Goal: Task Accomplishment & Management: Use online tool/utility

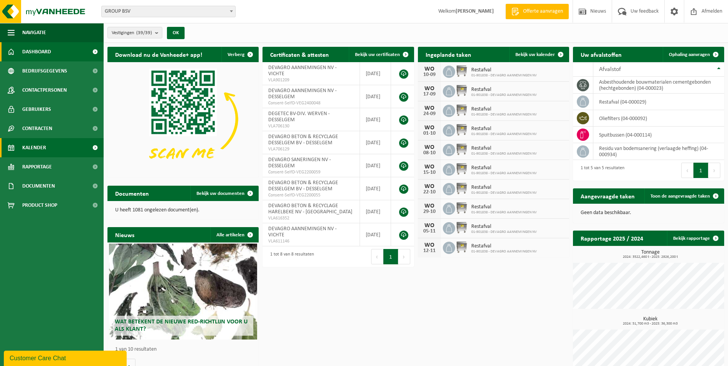
click at [33, 148] on span "Kalender" at bounding box center [34, 147] width 24 height 19
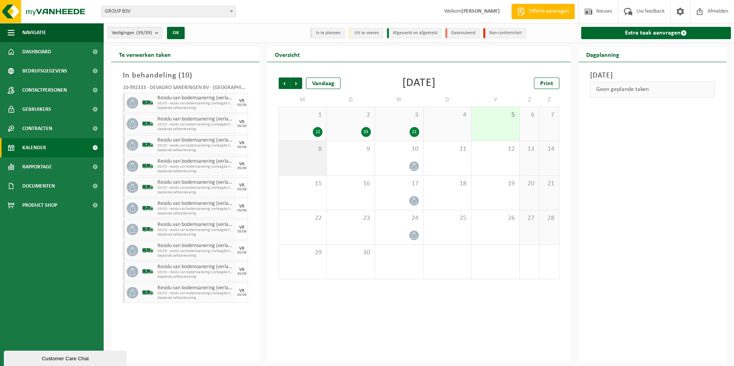
click at [302, 155] on div "8" at bounding box center [303, 158] width 48 height 34
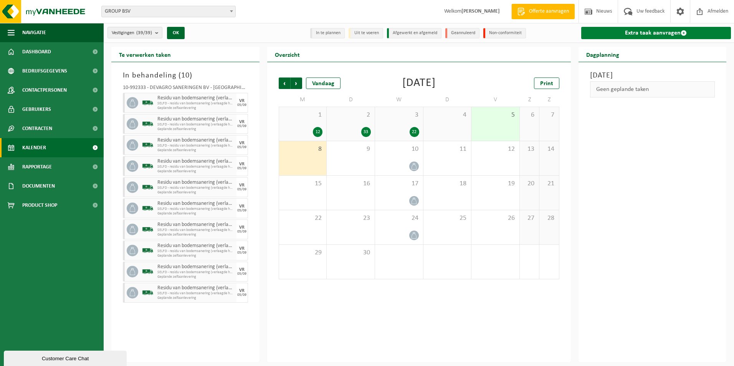
click at [657, 34] on link "Extra taak aanvragen" at bounding box center [656, 33] width 150 height 12
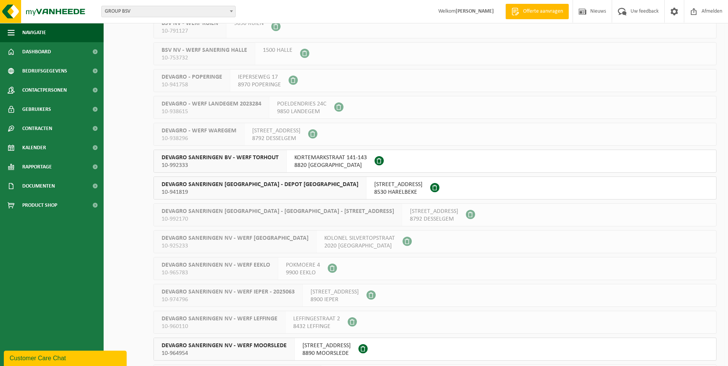
scroll to position [652, 0]
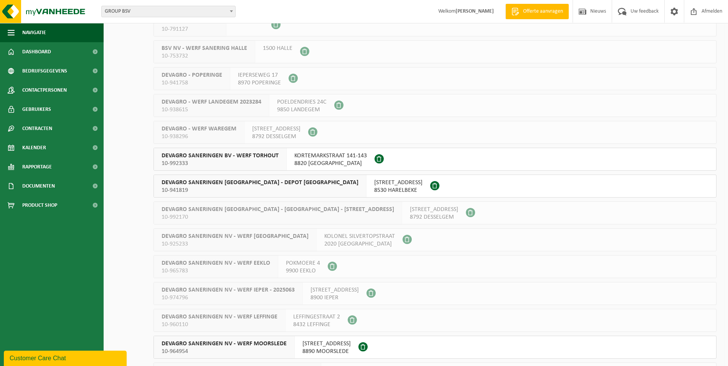
click at [312, 156] on span "KORTEMARKSTRAAT 141-143" at bounding box center [330, 156] width 73 height 8
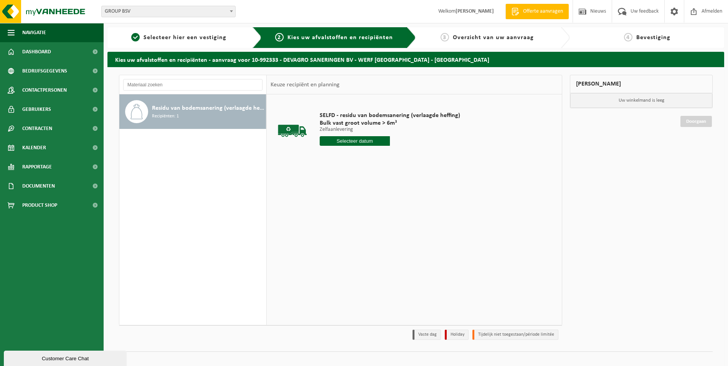
click at [348, 138] on input "text" at bounding box center [355, 141] width 70 height 10
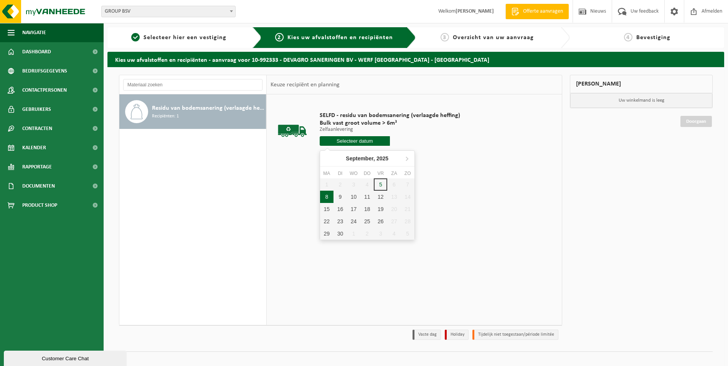
click at [328, 196] on div "8" at bounding box center [326, 197] width 13 height 12
type input "Van 2025-09-08"
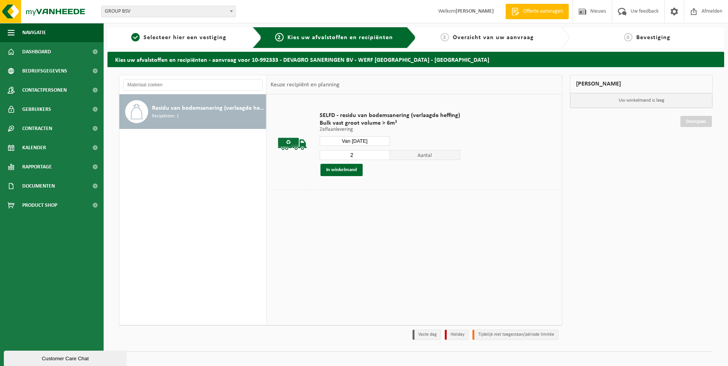
click at [381, 153] on input "2" at bounding box center [355, 155] width 70 height 10
click at [381, 153] on input "3" at bounding box center [355, 155] width 70 height 10
click at [381, 153] on input "4" at bounding box center [355, 155] width 70 height 10
click at [381, 153] on input "5" at bounding box center [355, 155] width 70 height 10
click at [381, 153] on input "6" at bounding box center [355, 155] width 70 height 10
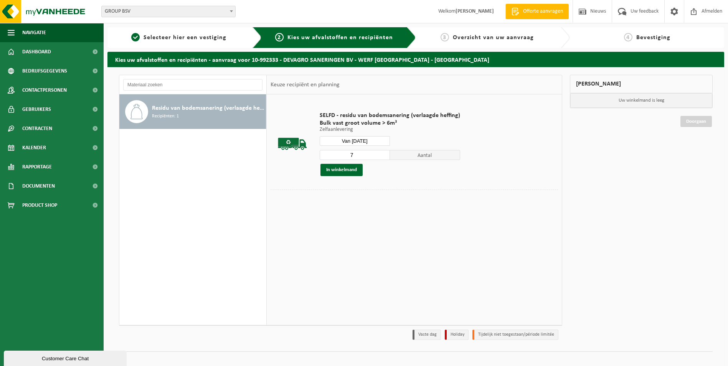
click at [381, 153] on input "7" at bounding box center [355, 155] width 70 height 10
click at [381, 153] on input "8" at bounding box center [355, 155] width 70 height 10
click at [381, 153] on input "9" at bounding box center [355, 155] width 70 height 10
click at [381, 153] on input "10" at bounding box center [355, 155] width 70 height 10
click at [381, 153] on input "11" at bounding box center [355, 155] width 70 height 10
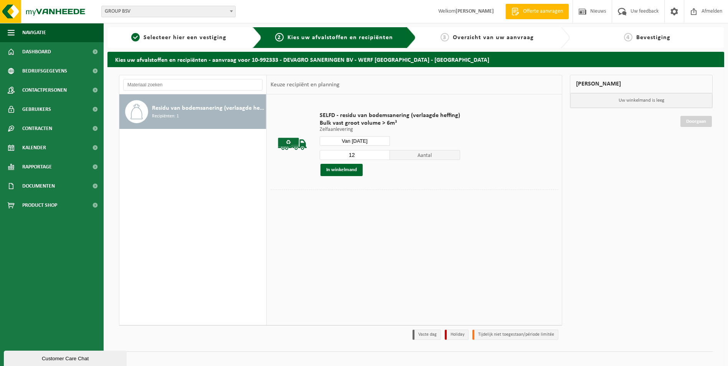
type input "12"
click at [381, 153] on input "12" at bounding box center [355, 155] width 70 height 10
click at [341, 172] on button "In winkelmand" at bounding box center [341, 170] width 42 height 12
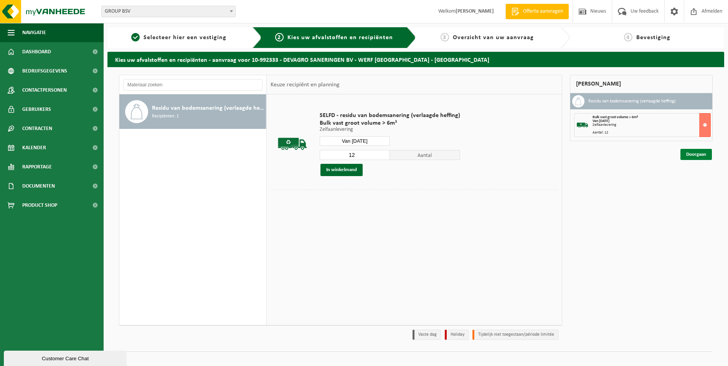
click at [689, 156] on link "Doorgaan" at bounding box center [695, 154] width 31 height 11
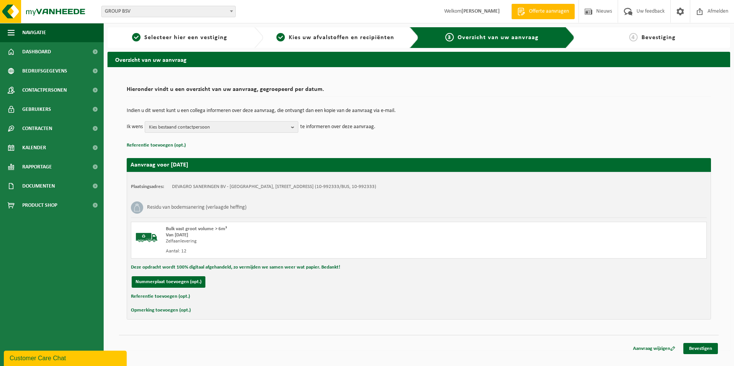
click at [177, 128] on span "Kies bestaand contactpersoon" at bounding box center [218, 128] width 139 height 12
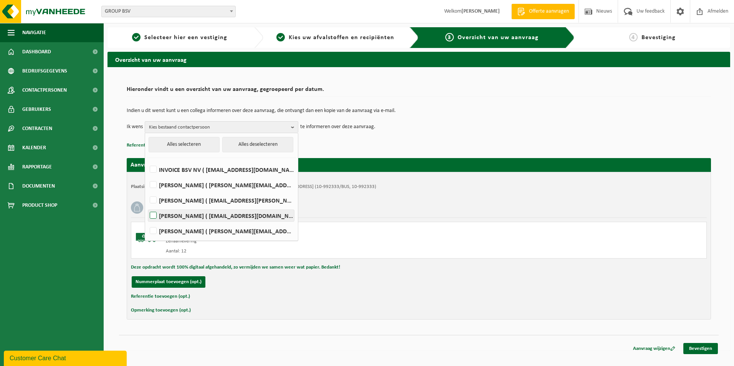
click at [196, 214] on label "CARINE VANHOEYMISSEN ( carine.vanhoeymissen@devagro.be )" at bounding box center [221, 216] width 146 height 12
click at [147, 206] on input "CARINE VANHOEYMISSEN ( carine.vanhoeymissen@devagro.be )" at bounding box center [147, 206] width 0 height 0
checkbox input "true"
click at [187, 231] on label "OLIVIER VANPETEGHEM ( olivier.vanpeteghem@devagro.be )" at bounding box center [221, 231] width 146 height 12
click at [147, 221] on input "OLIVIER VANPETEGHEM ( olivier.vanpeteghem@devagro.be )" at bounding box center [147, 221] width 0 height 0
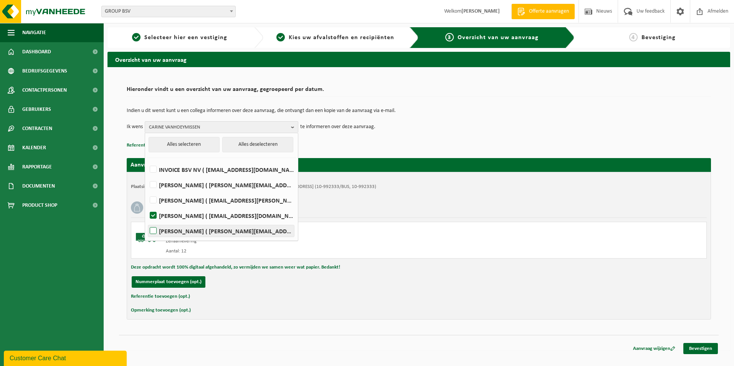
checkbox input "true"
click at [432, 145] on p "Referentie toevoegen (opt.)" at bounding box center [419, 145] width 584 height 10
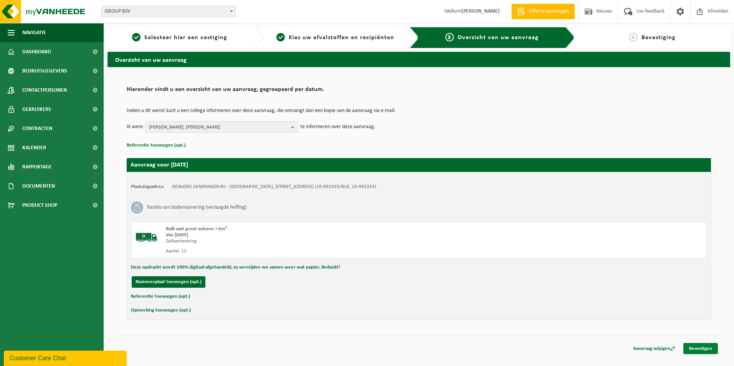
click at [707, 348] on link "Bevestigen" at bounding box center [700, 348] width 35 height 11
